Goal: Information Seeking & Learning: Learn about a topic

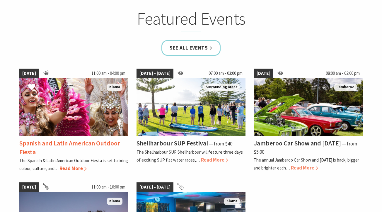
scroll to position [373, 0]
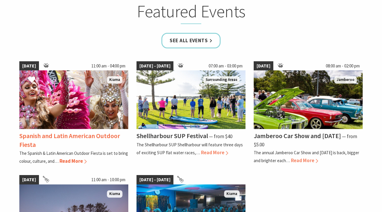
click at [72, 158] on span "Read More" at bounding box center [73, 161] width 27 height 6
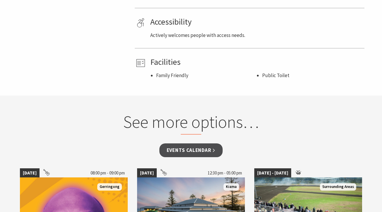
scroll to position [486, 0]
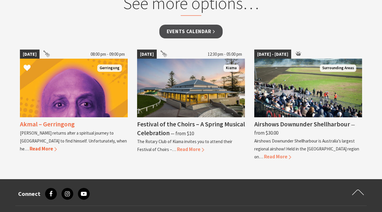
click at [57, 145] on span "Read More" at bounding box center [43, 148] width 27 height 6
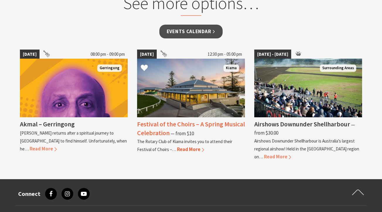
click at [192, 147] on span "Read More" at bounding box center [190, 149] width 27 height 6
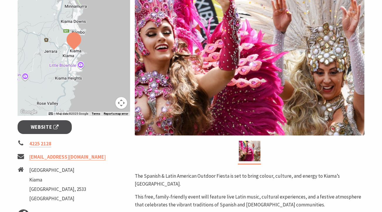
scroll to position [160, 0]
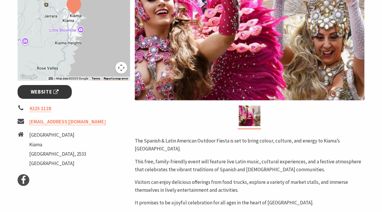
click at [48, 94] on span "Website" at bounding box center [45, 92] width 28 height 8
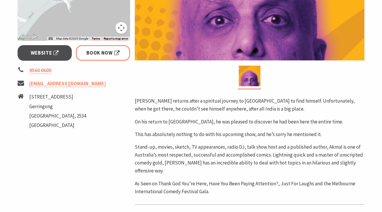
scroll to position [157, 0]
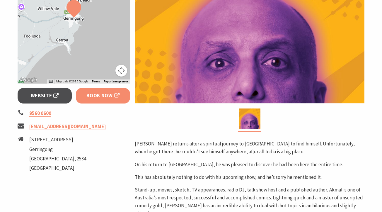
click at [115, 96] on span "Book Now" at bounding box center [103, 96] width 33 height 8
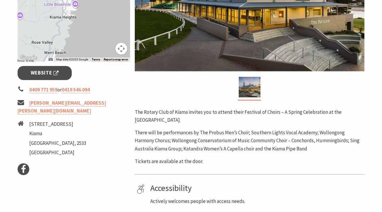
scroll to position [183, 0]
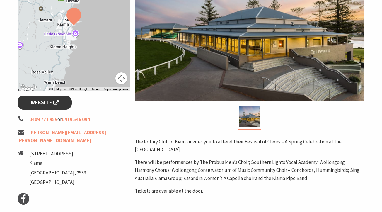
click at [37, 100] on span "Website" at bounding box center [45, 103] width 28 height 8
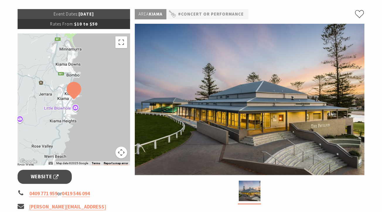
scroll to position [0, 0]
